Goal: Task Accomplishment & Management: Use online tool/utility

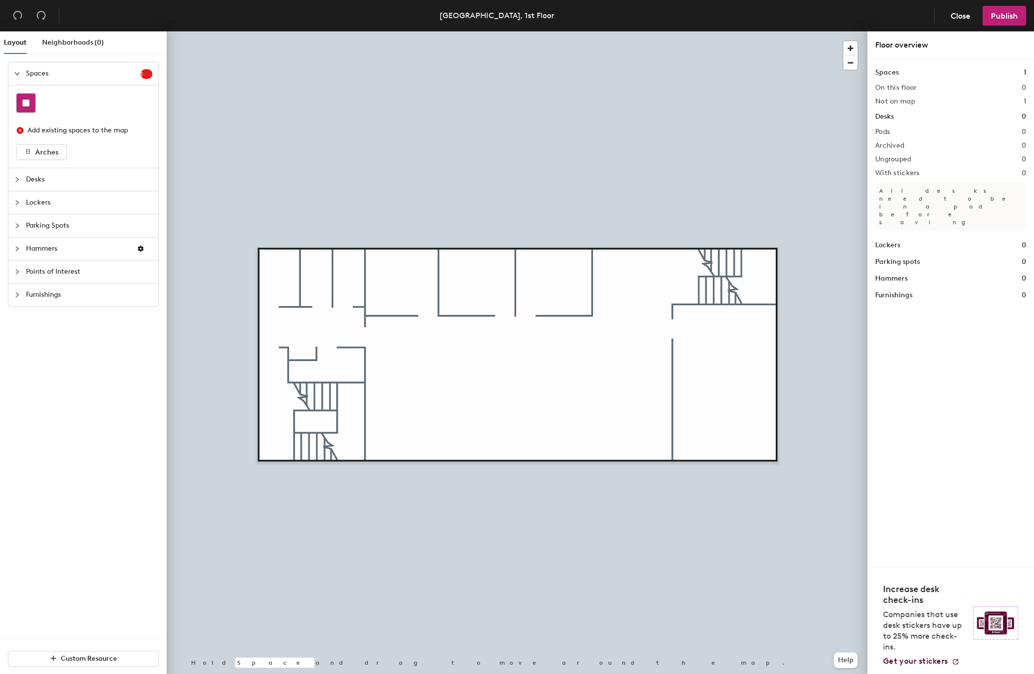
click at [28, 102] on rect at bounding box center [26, 103] width 7 height 7
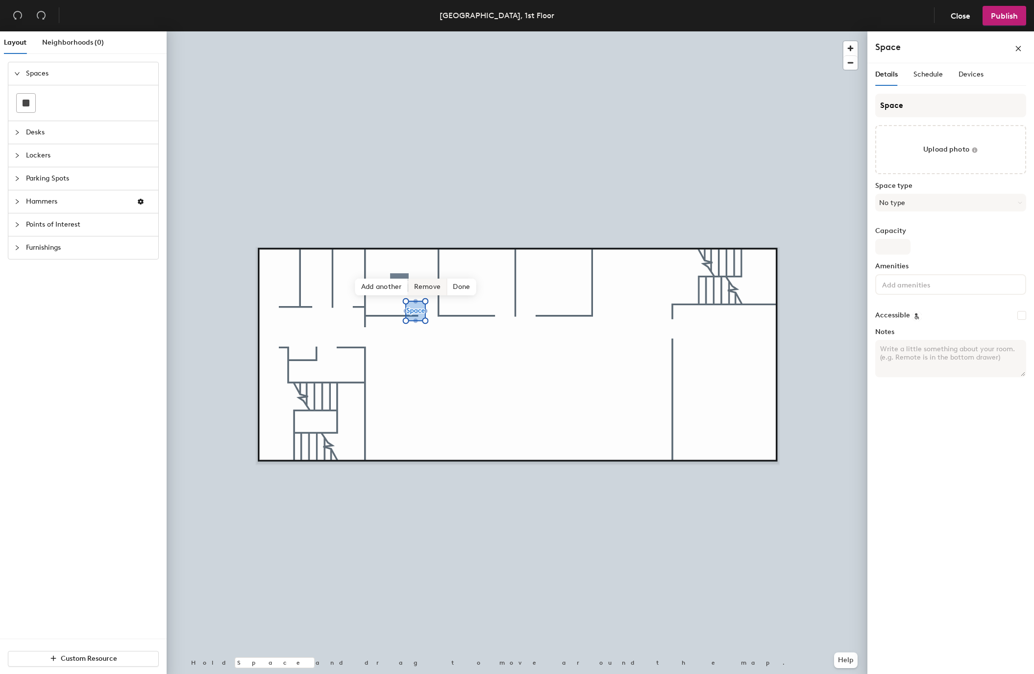
click at [427, 289] on span "Remove" at bounding box center [427, 286] width 39 height 17
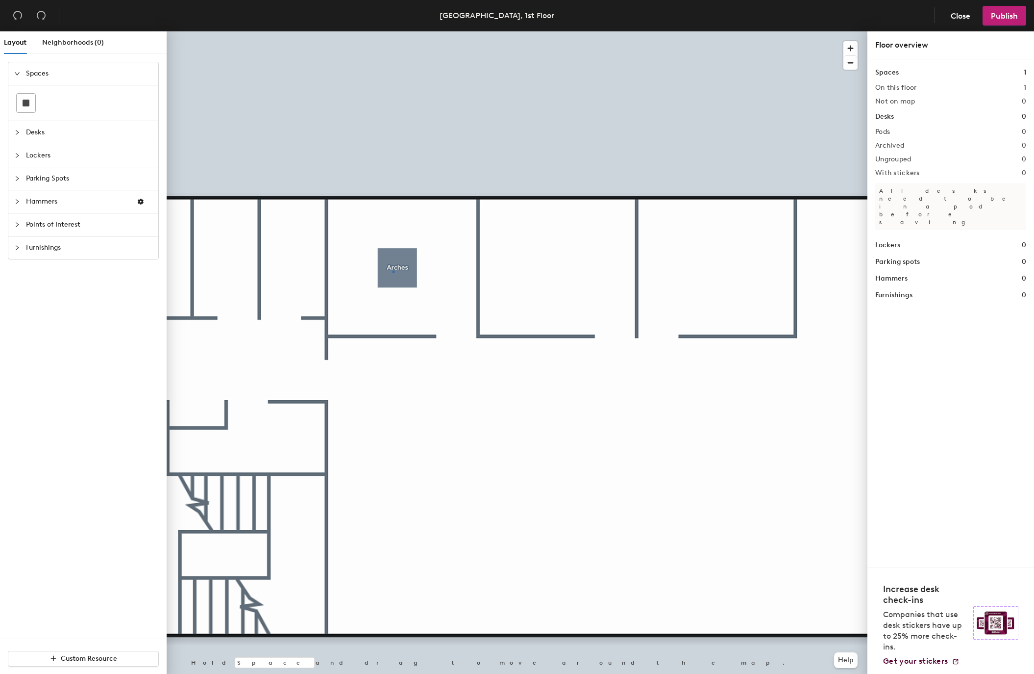
click at [393, 31] on div at bounding box center [517, 31] width 701 height 0
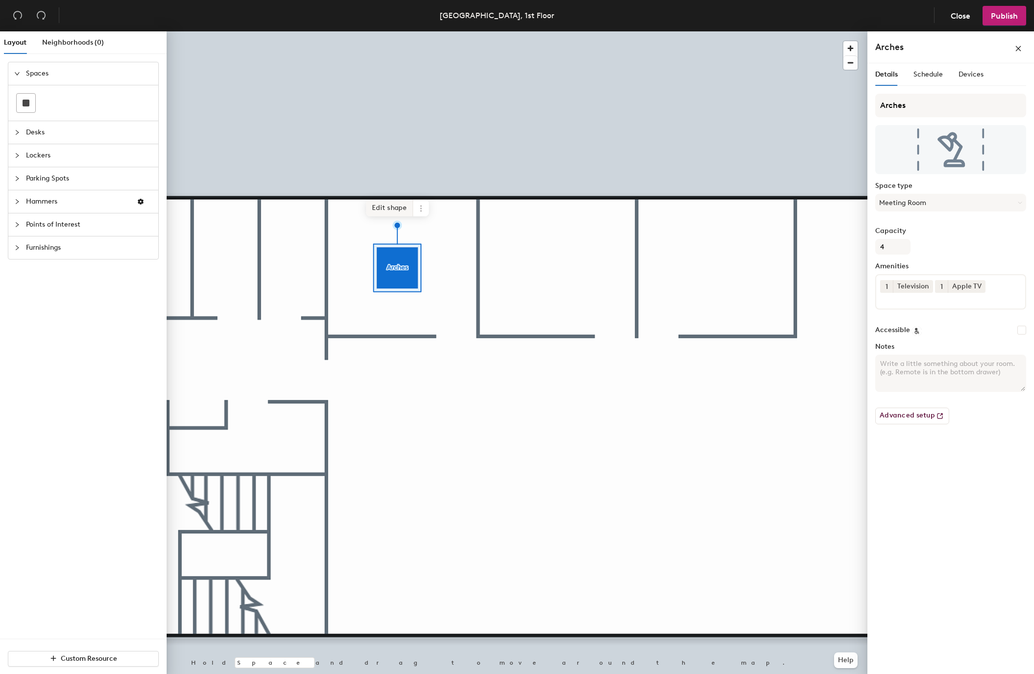
click at [385, 205] on span "Edit shape" at bounding box center [389, 208] width 47 height 17
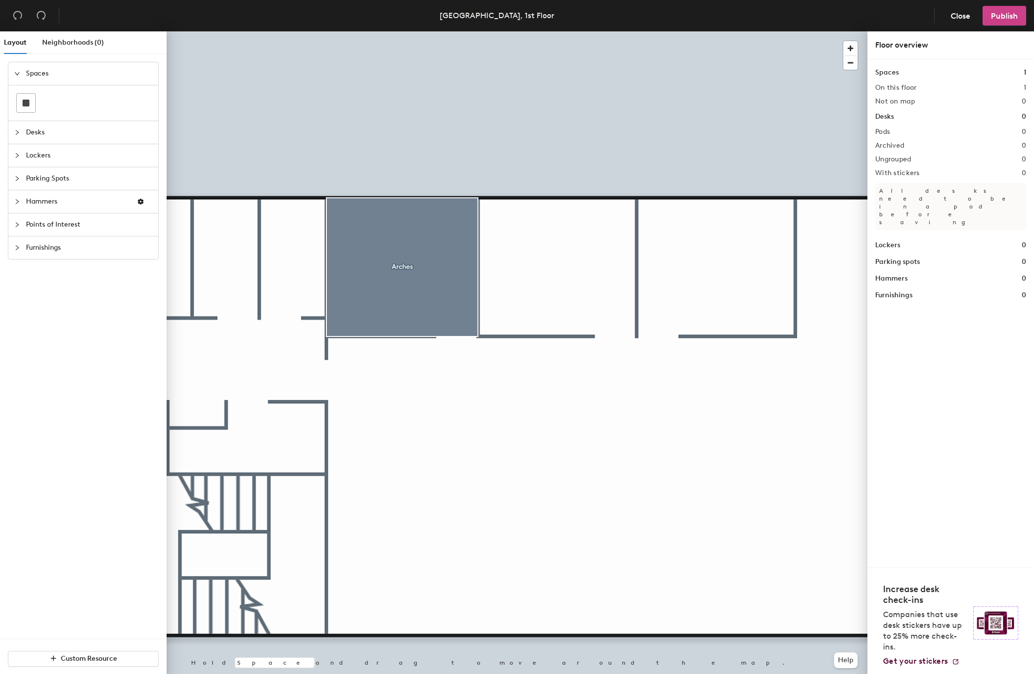
click at [999, 10] on button "Publish" at bounding box center [1005, 16] width 44 height 20
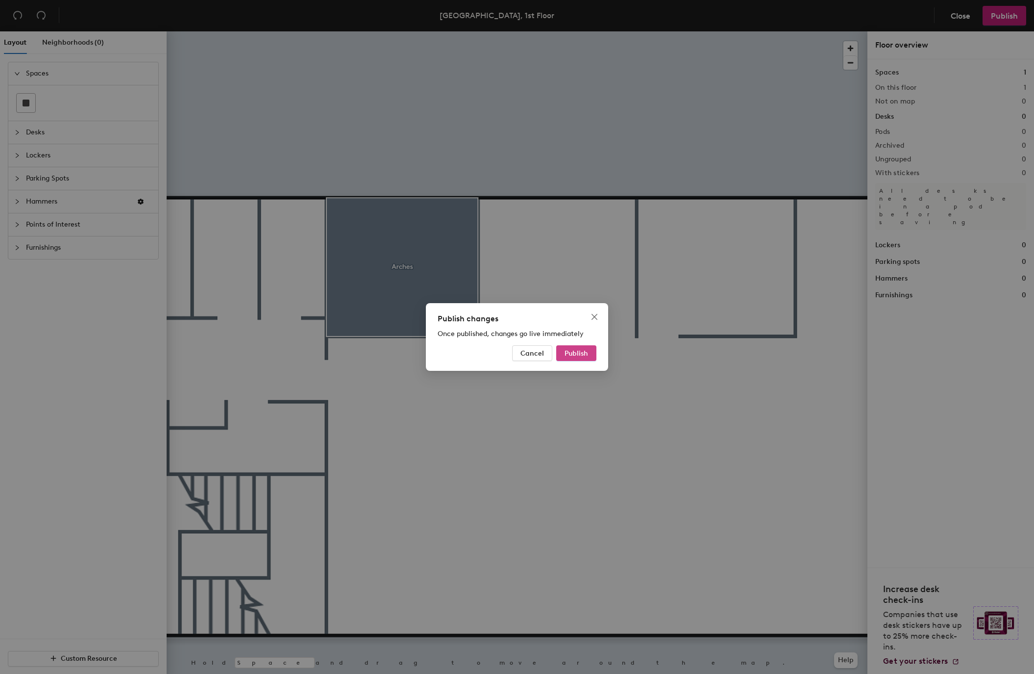
click at [581, 349] on span "Publish" at bounding box center [577, 353] width 24 height 8
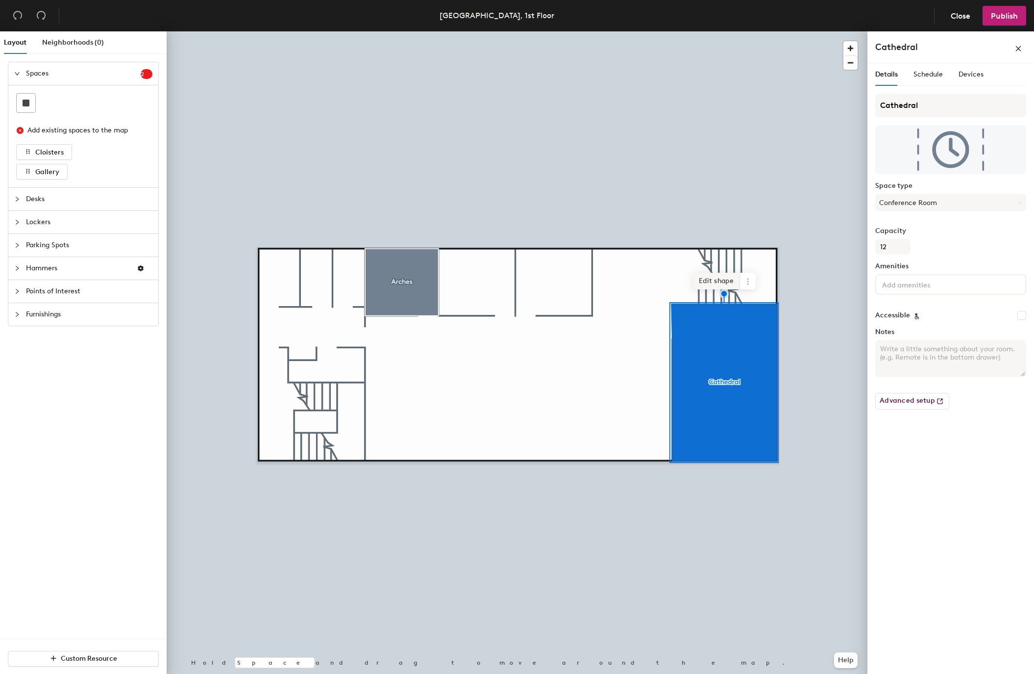
click at [707, 280] on span "Edit shape" at bounding box center [716, 281] width 47 height 17
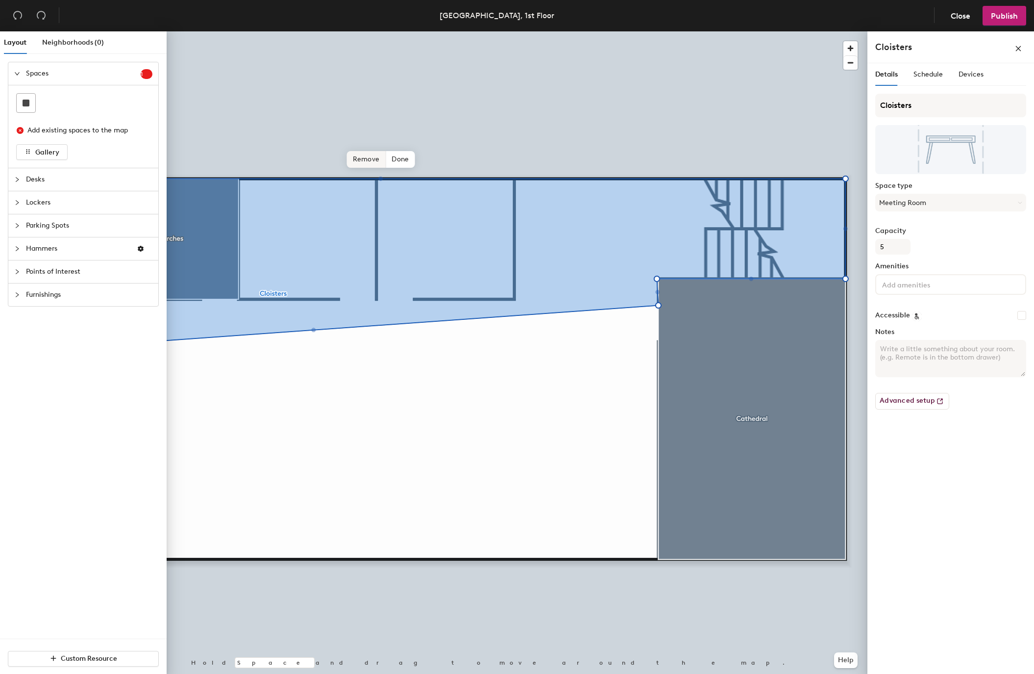
click at [367, 159] on span "Remove" at bounding box center [366, 159] width 39 height 17
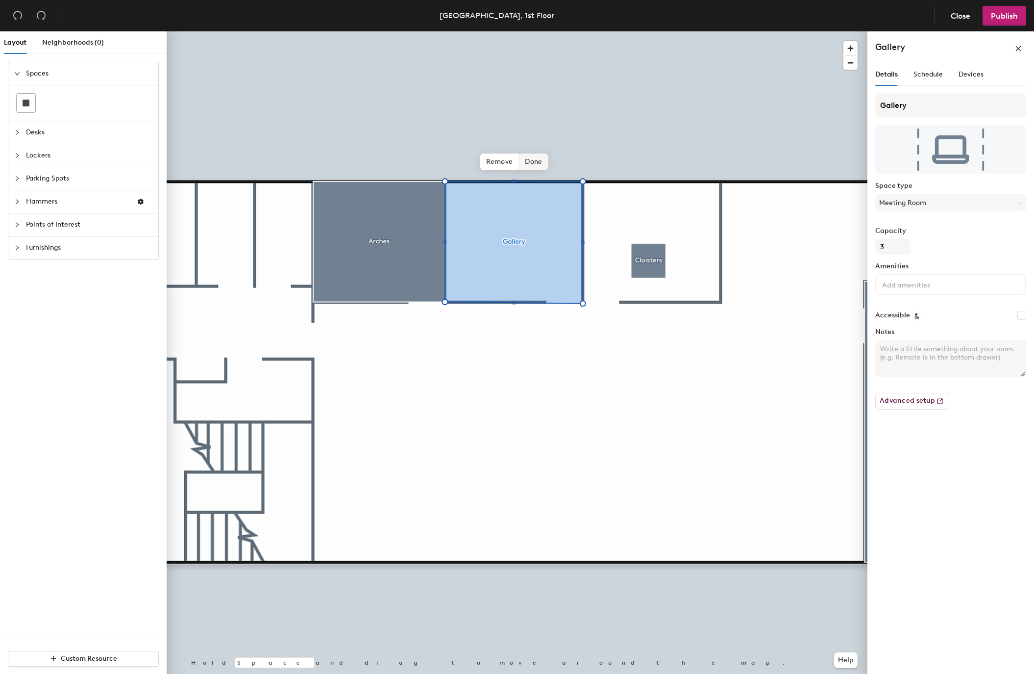
click at [530, 158] on span "Done" at bounding box center [533, 161] width 29 height 17
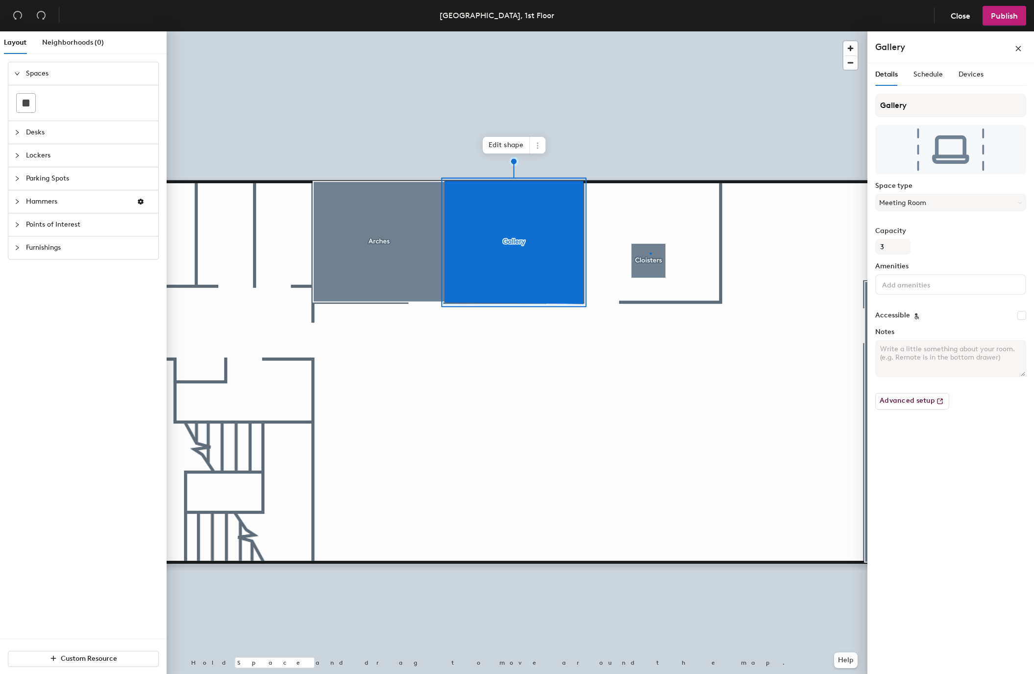
click at [650, 31] on div at bounding box center [517, 31] width 701 height 0
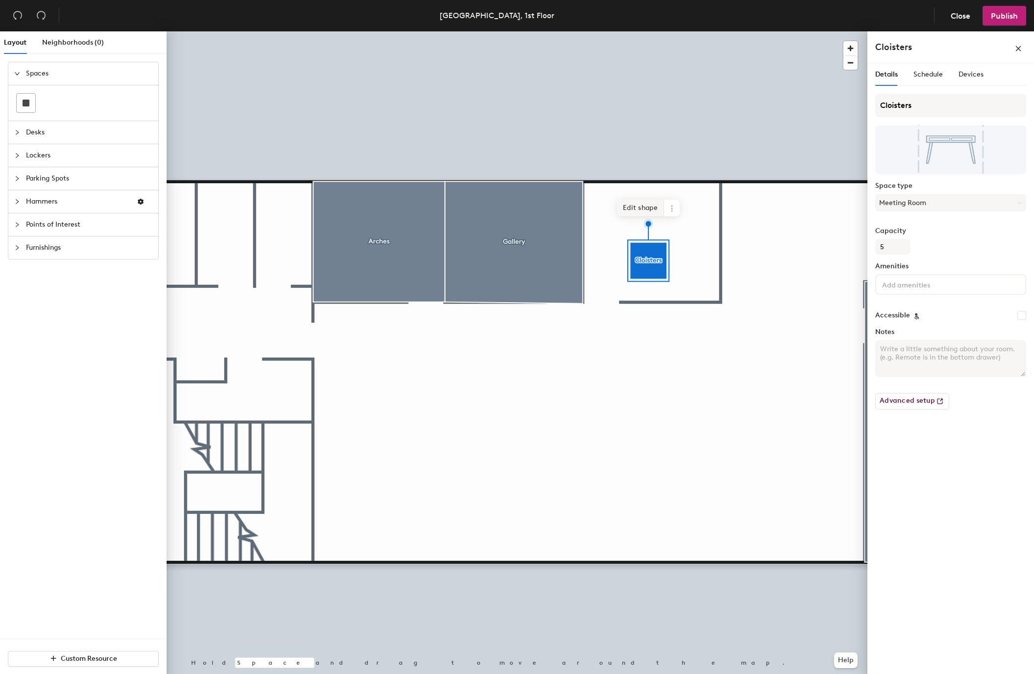
click at [630, 206] on span "Edit shape" at bounding box center [640, 208] width 47 height 17
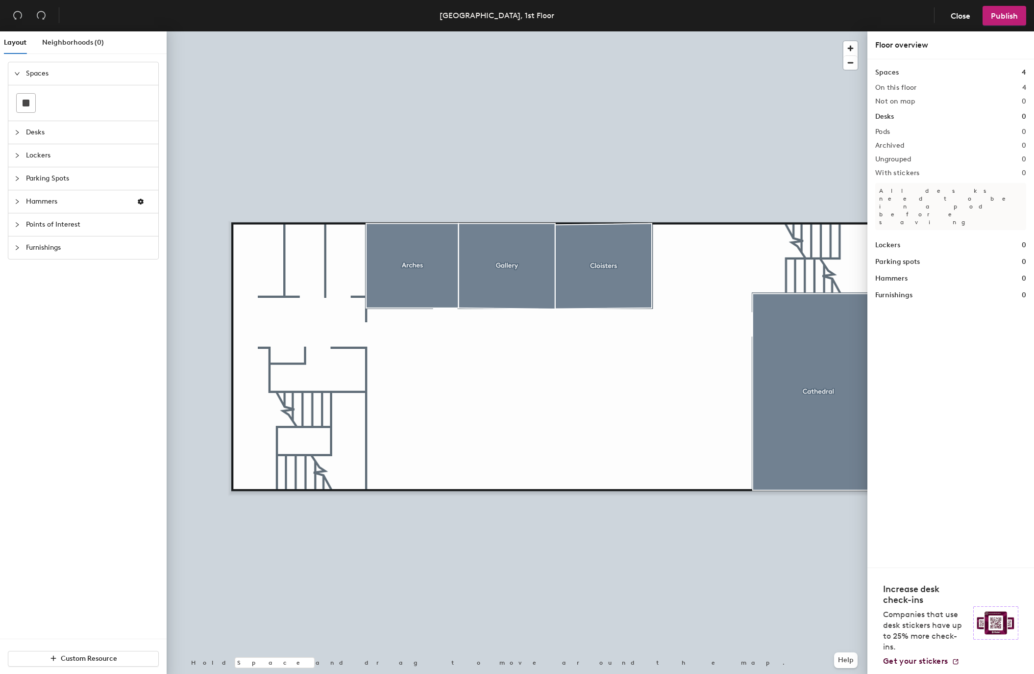
click at [46, 228] on span "Points of Interest" at bounding box center [89, 224] width 126 height 23
click at [348, 258] on div "Layout Neighborhoods (0) Spaces Desks Lockers Parking Spots Hammers Points of I…" at bounding box center [517, 354] width 1034 height 646
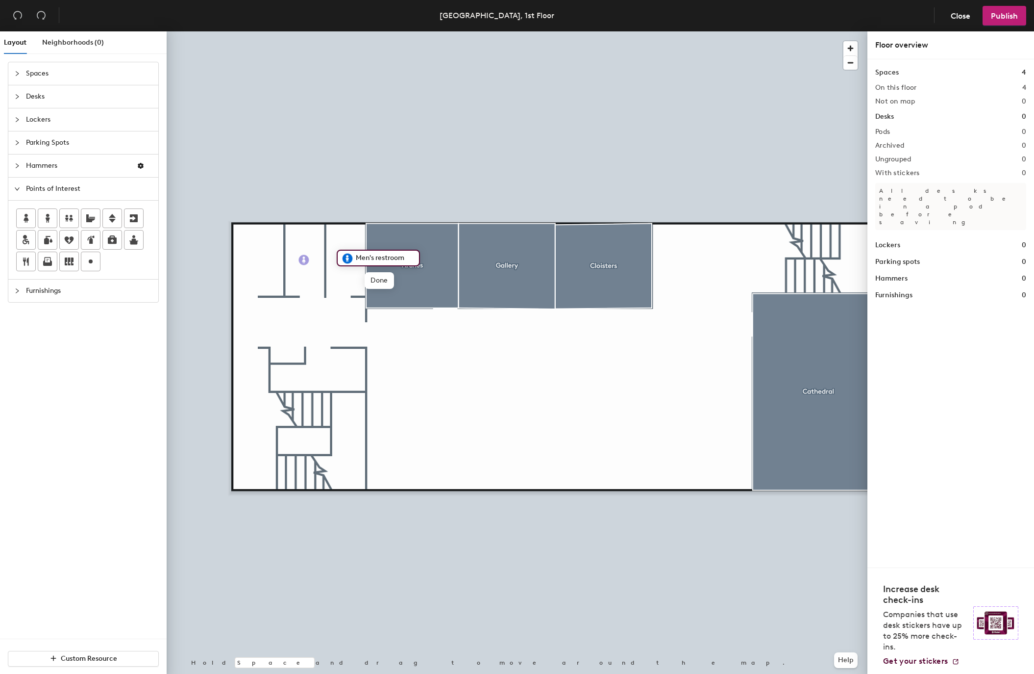
click at [304, 260] on div "Layout Neighborhoods (0) Spaces Desks Lockers Parking Spots Hammers Points of I…" at bounding box center [517, 354] width 1034 height 646
click at [258, 261] on div "Layout Neighborhoods (0) Spaces Desks Lockers Parking Spots Hammers Points of I…" at bounding box center [517, 354] width 1034 height 646
click at [45, 288] on span "Furnishings" at bounding box center [89, 290] width 126 height 23
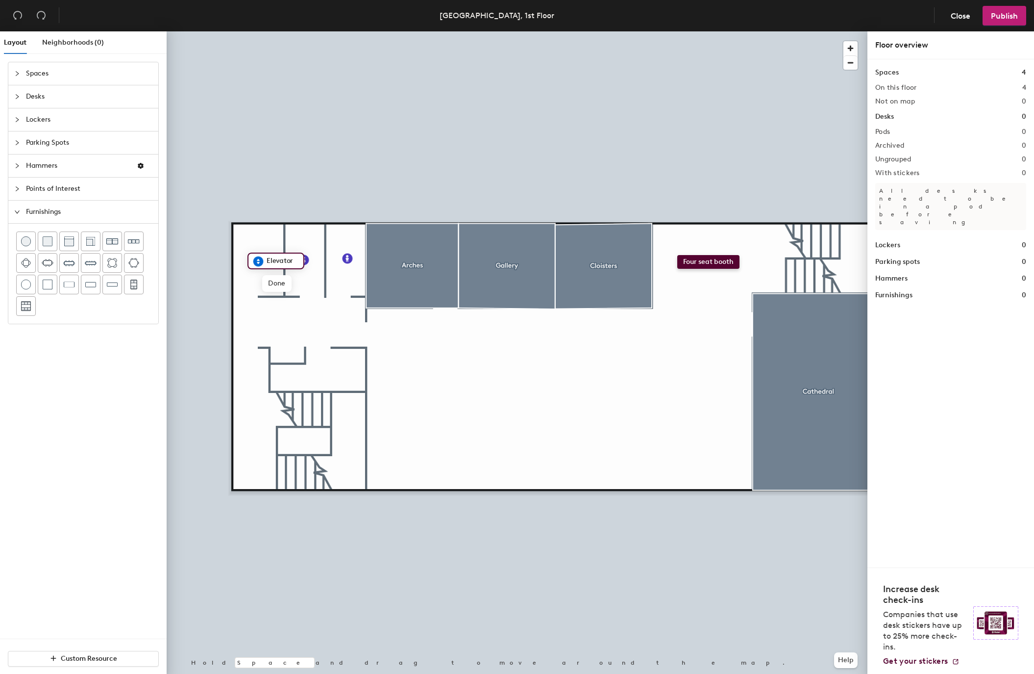
click at [678, 255] on div "Layout Neighborhoods (0) Spaces Desks Lockers Parking Spots Hammers Points of I…" at bounding box center [517, 354] width 1034 height 646
click at [723, 31] on div at bounding box center [517, 31] width 701 height 0
drag, startPoint x: 133, startPoint y: 284, endPoint x: 657, endPoint y: 219, distance: 528.7
click at [657, 31] on div at bounding box center [517, 31] width 701 height 0
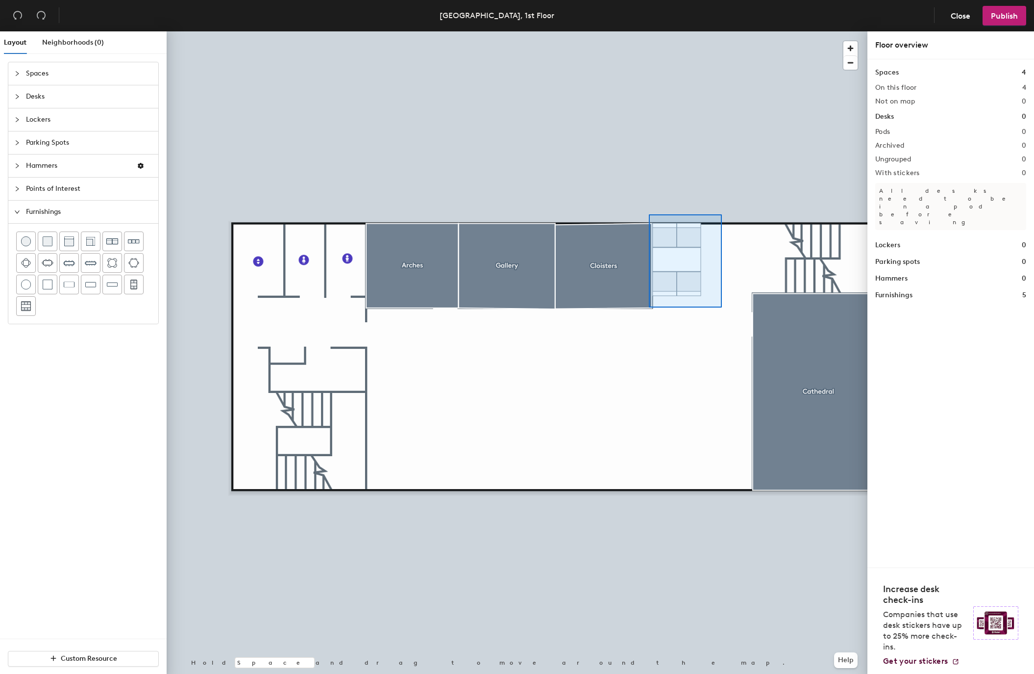
click at [649, 31] on div at bounding box center [517, 31] width 701 height 0
click at [657, 31] on div at bounding box center [517, 31] width 701 height 0
click at [43, 185] on span "Points of Interest" at bounding box center [89, 188] width 126 height 23
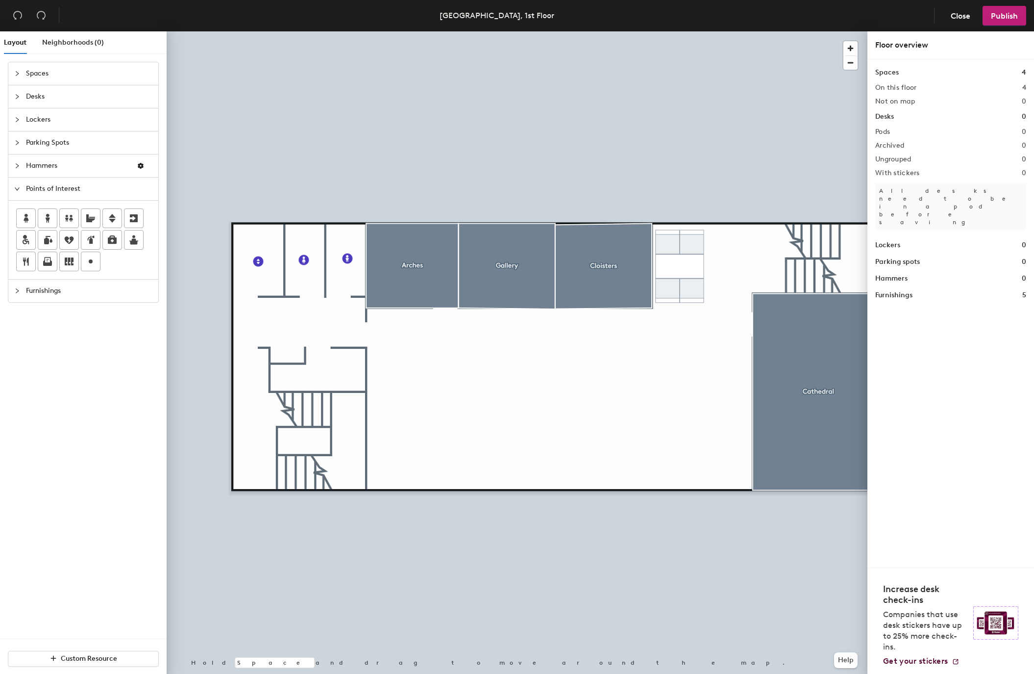
click at [42, 91] on span "Desks" at bounding box center [89, 96] width 126 height 23
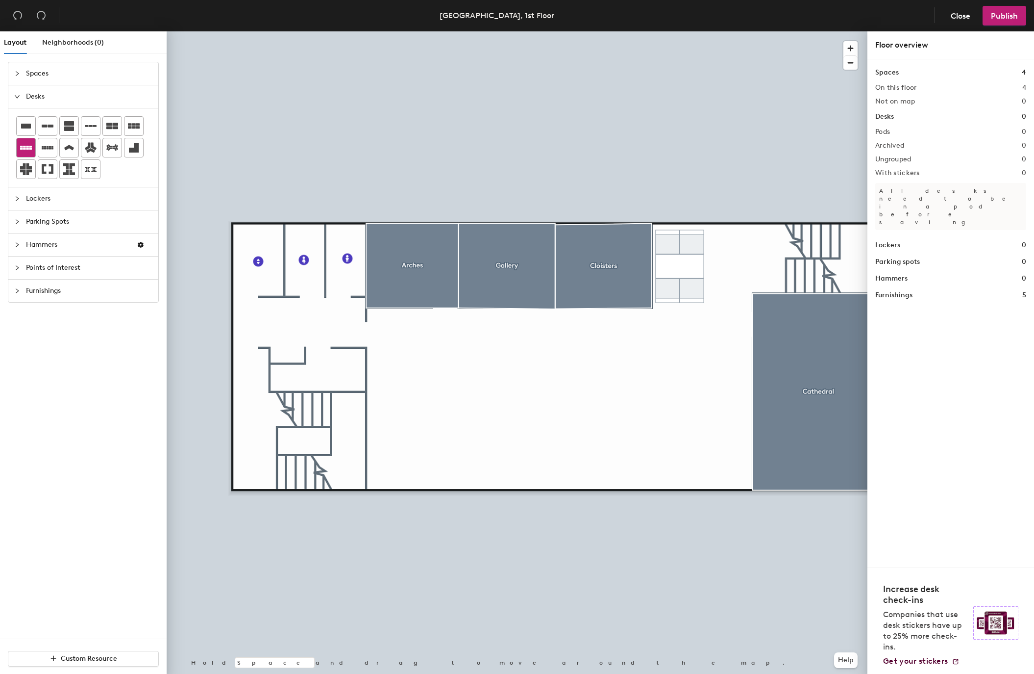
click at [28, 150] on icon at bounding box center [26, 148] width 12 height 12
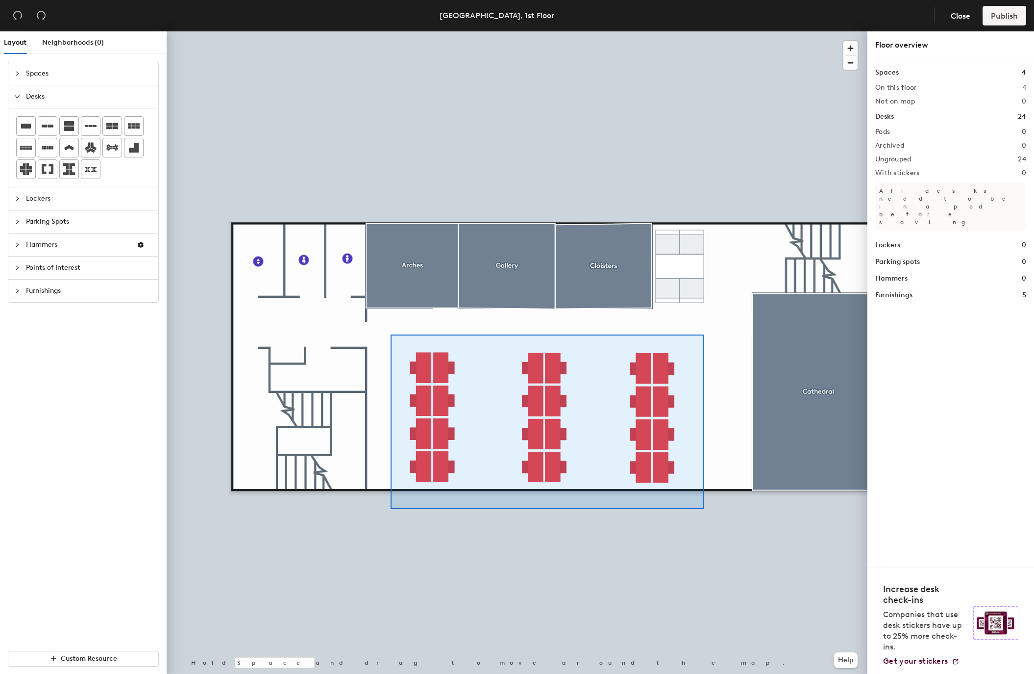
click at [391, 31] on div at bounding box center [517, 31] width 701 height 0
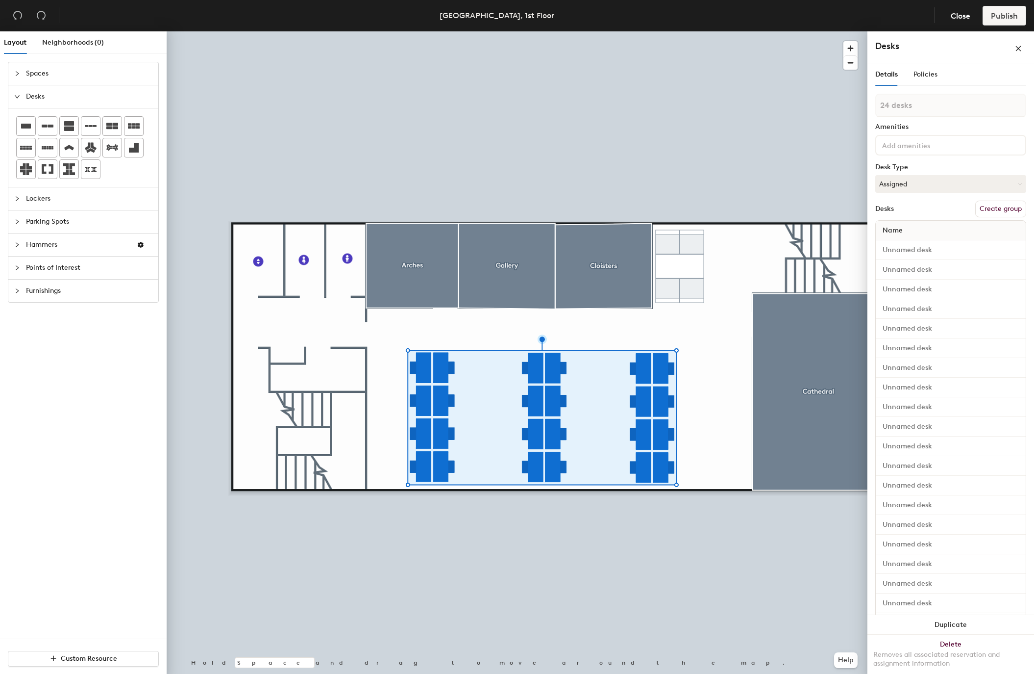
click at [994, 203] on button "Create group" at bounding box center [1001, 209] width 51 height 17
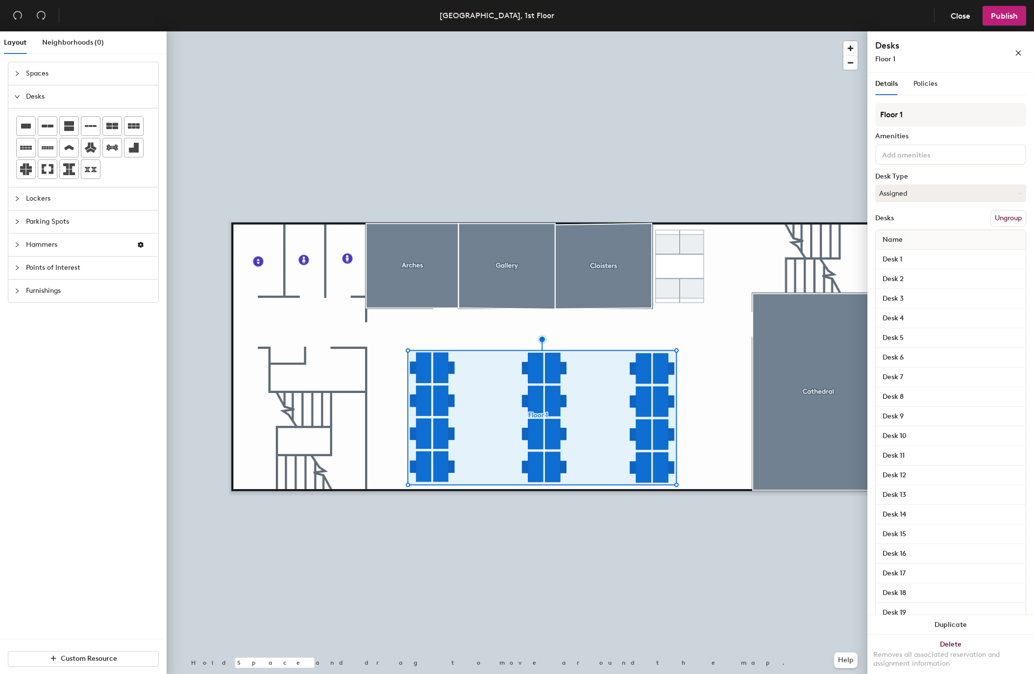
type input "Floor 1"
click at [983, 57] on div "Floor 1" at bounding box center [930, 59] width 108 height 10
click at [1005, 17] on span "Publish" at bounding box center [1004, 15] width 27 height 9
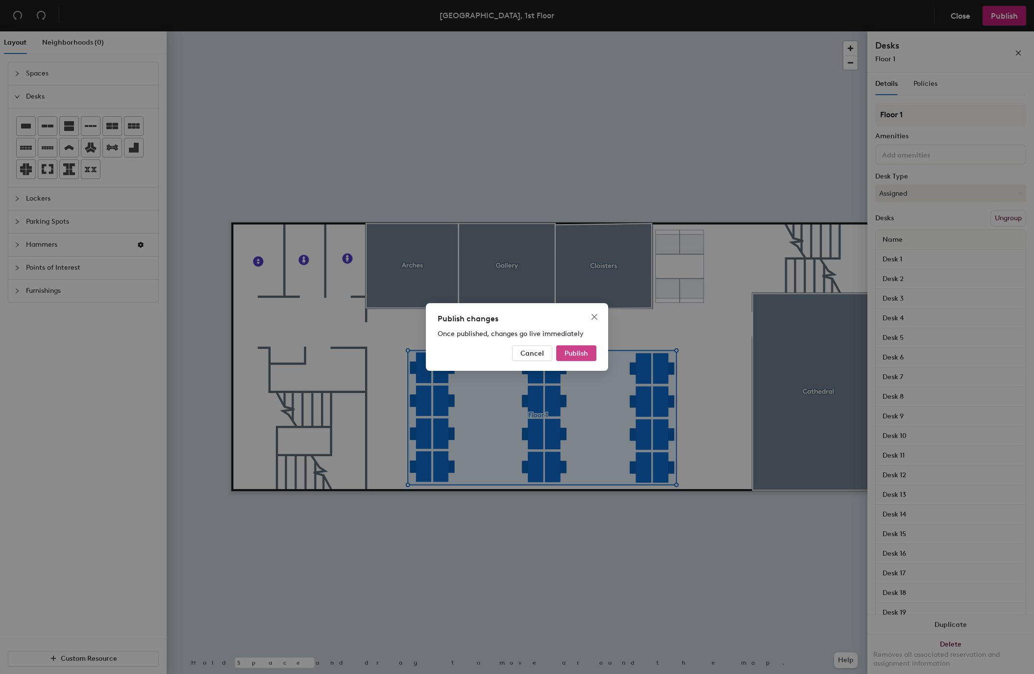
click at [577, 349] on span "Publish" at bounding box center [577, 353] width 24 height 8
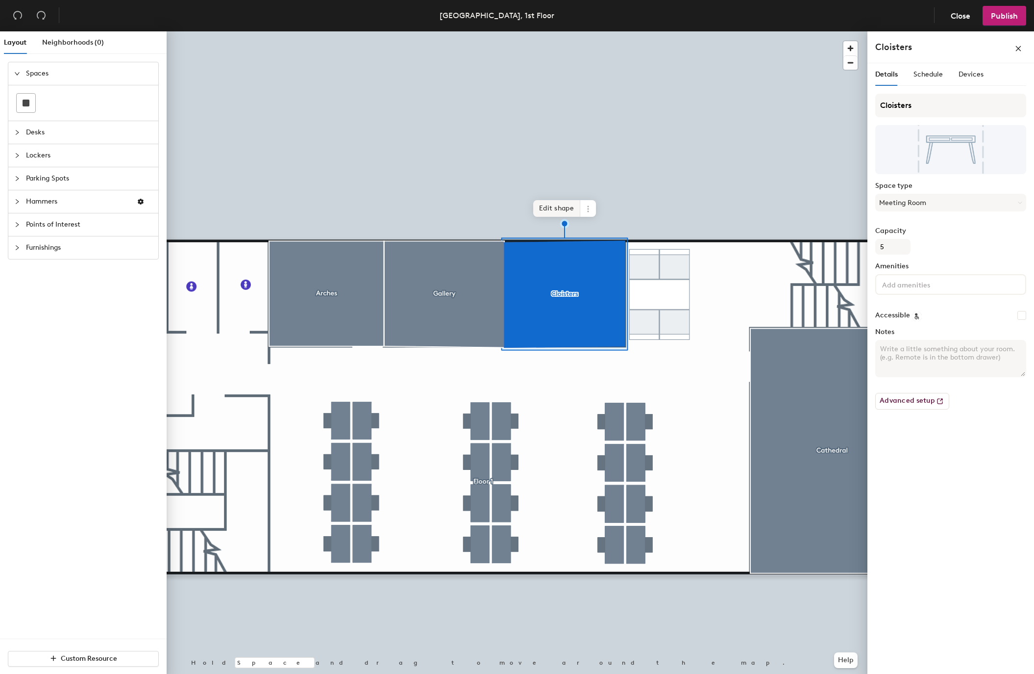
click at [550, 205] on span "Edit shape" at bounding box center [556, 208] width 47 height 17
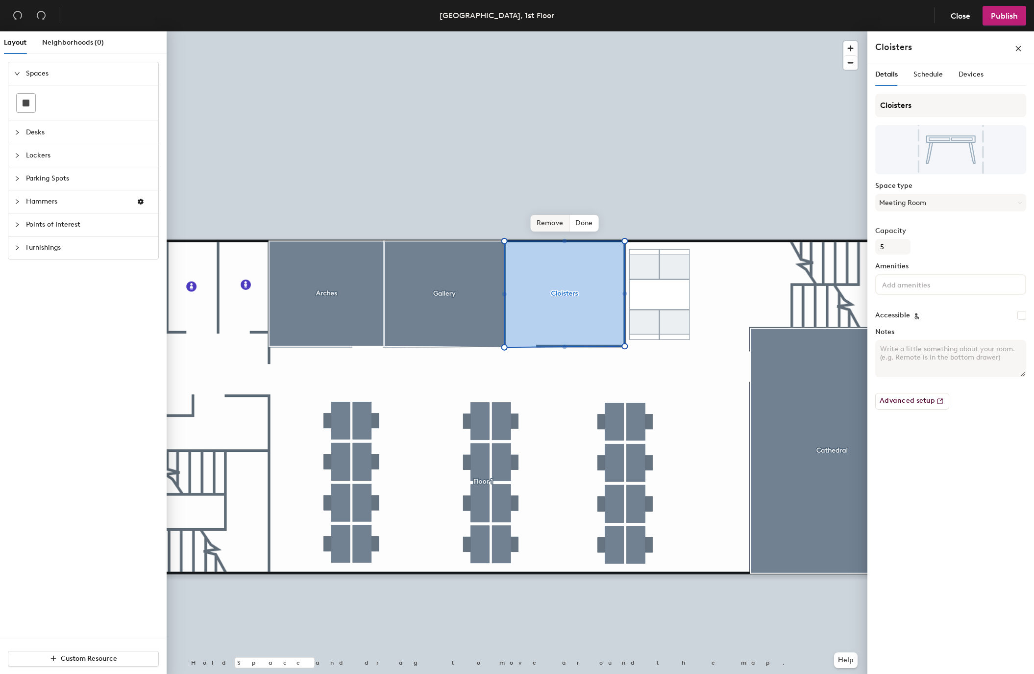
click at [529, 196] on div "Hold Space and drag to move around the map. Help Remove Done" at bounding box center [517, 354] width 701 height 646
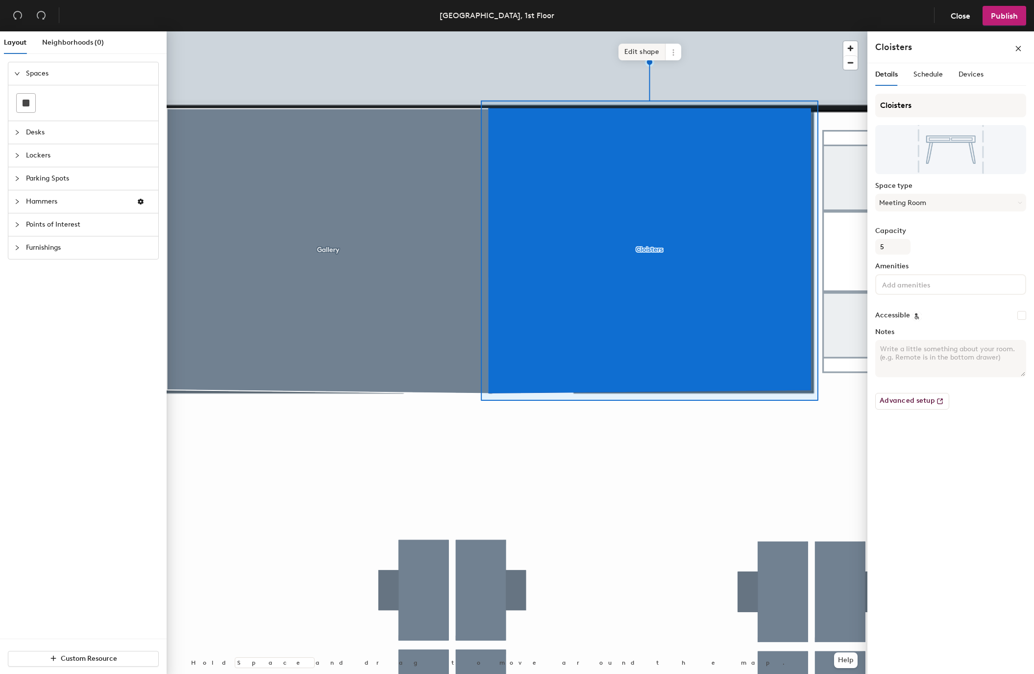
click at [638, 54] on span "Edit shape" at bounding box center [642, 52] width 47 height 17
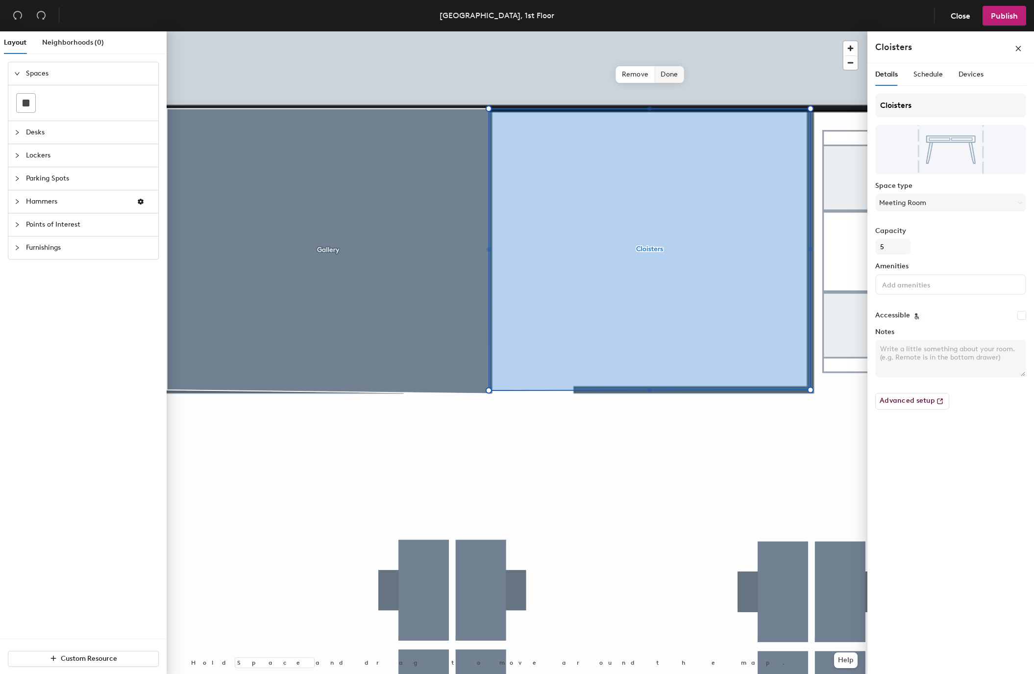
click at [680, 75] on span "Done" at bounding box center [669, 74] width 29 height 17
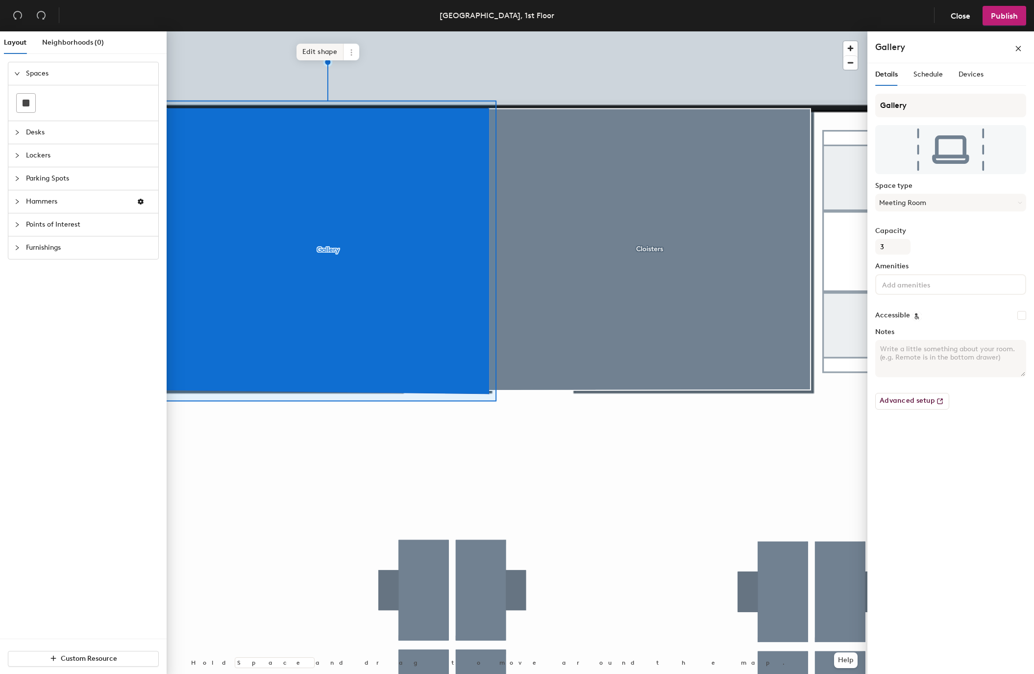
click at [324, 50] on span "Edit shape" at bounding box center [320, 52] width 47 height 17
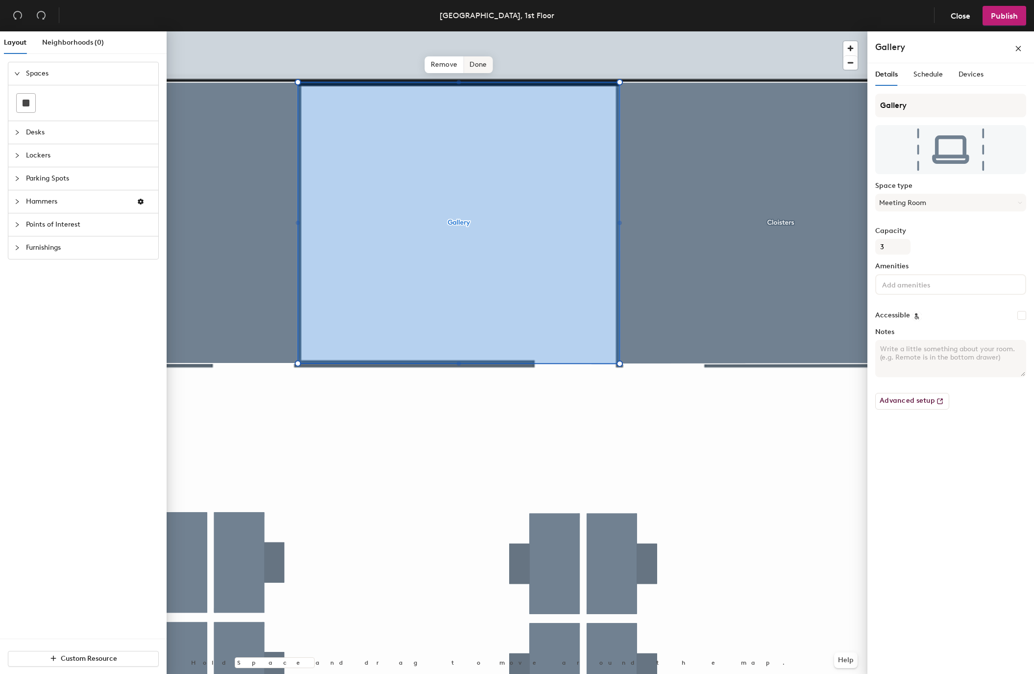
click at [474, 62] on span "Done" at bounding box center [478, 64] width 29 height 17
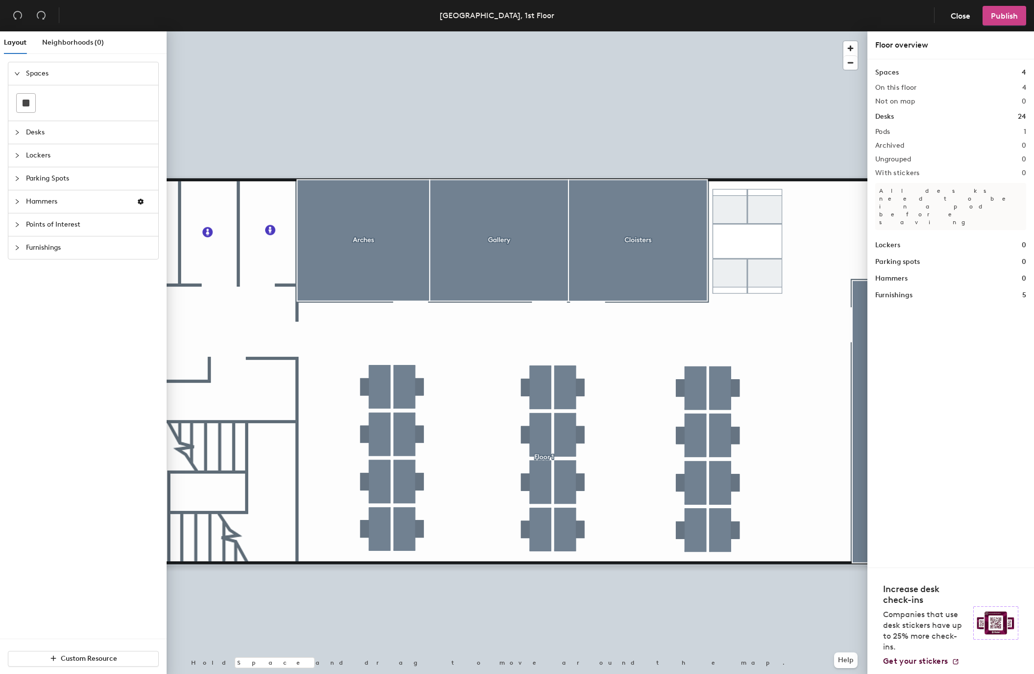
click at [1010, 11] on span "Publish" at bounding box center [1004, 15] width 27 height 9
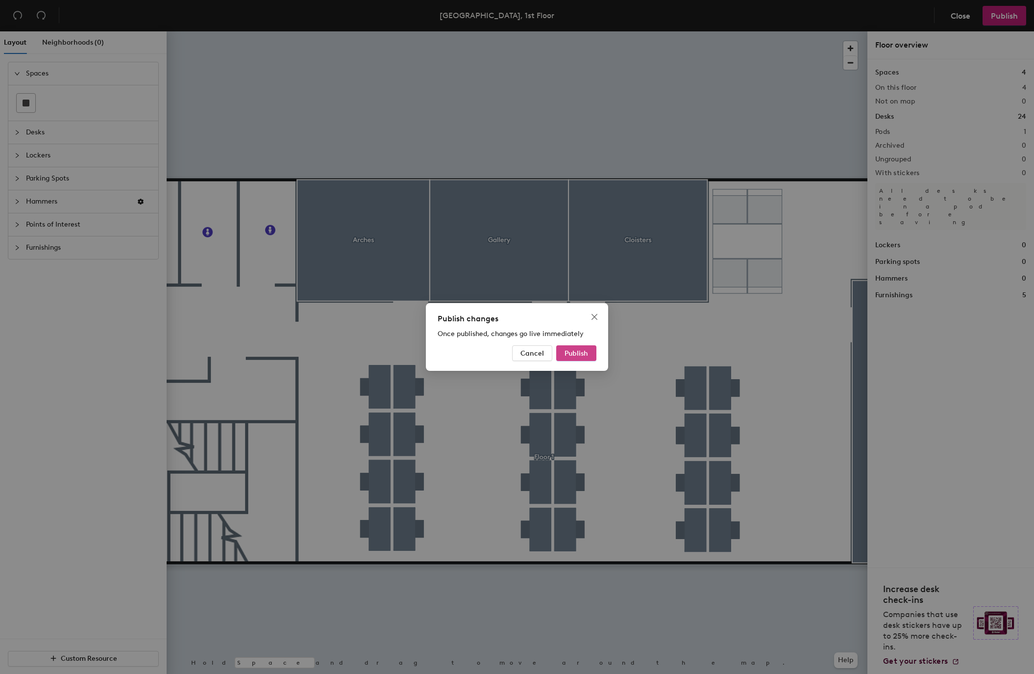
click at [583, 355] on span "Publish" at bounding box center [577, 353] width 24 height 8
